Goal: Information Seeking & Learning: Learn about a topic

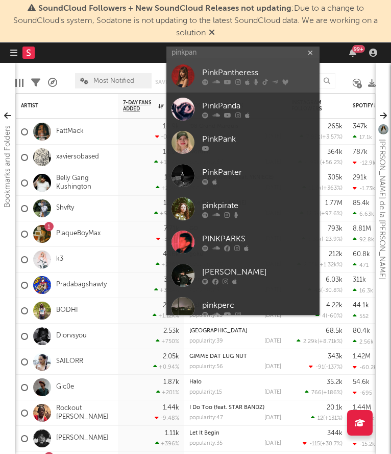
type input "pinkpan"
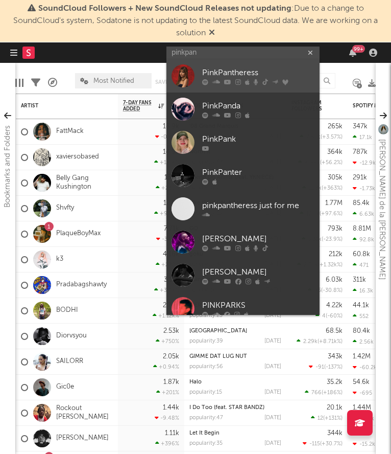
click at [210, 80] on div at bounding box center [258, 82] width 112 height 6
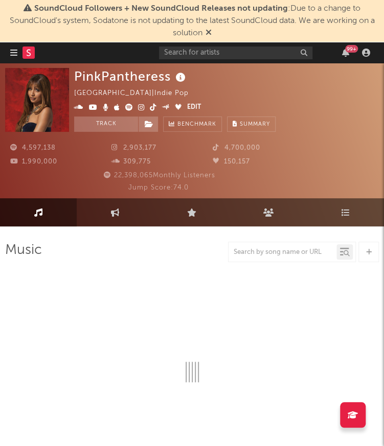
select select "6m"
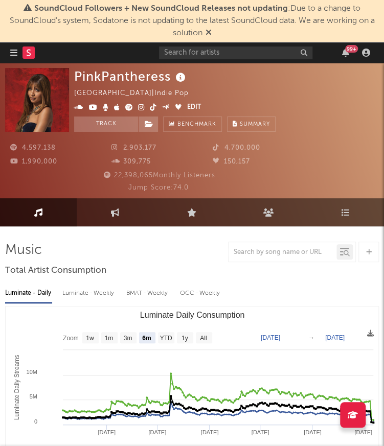
click at [260, 44] on div "99 +" at bounding box center [266, 52] width 215 height 20
click at [244, 51] on input "text" at bounding box center [235, 52] width 153 height 13
click at [213, 56] on input "text" at bounding box center [235, 52] width 153 height 13
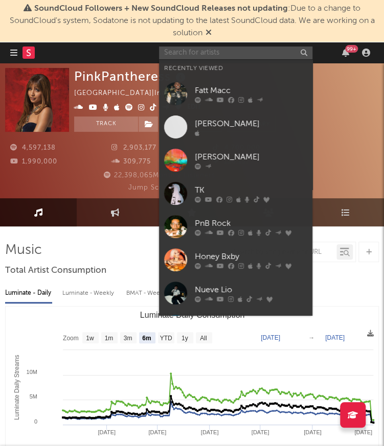
paste input "foxxdye"
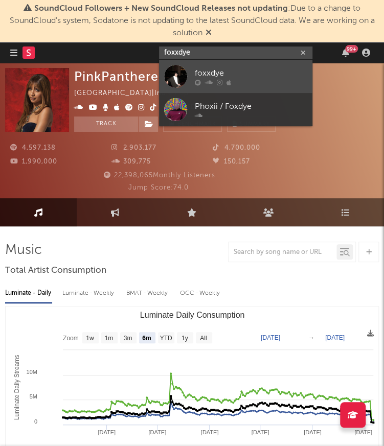
type input "foxxdye"
click at [175, 81] on div at bounding box center [175, 76] width 23 height 23
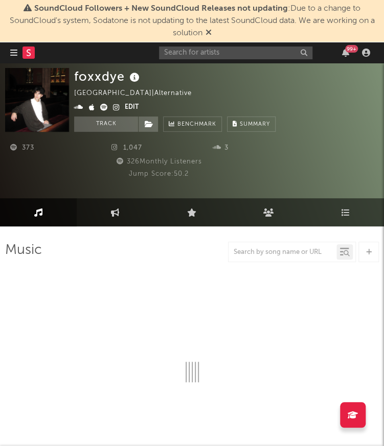
select select "6m"
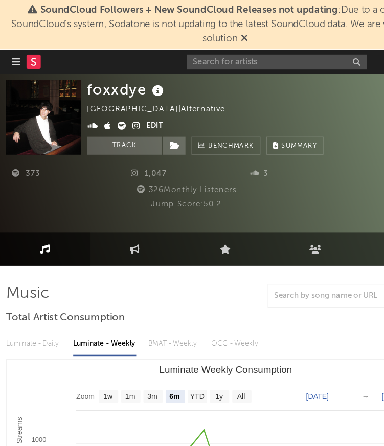
click at [118, 149] on icon at bounding box center [116, 147] width 10 height 7
